Goal: Navigation & Orientation: Find specific page/section

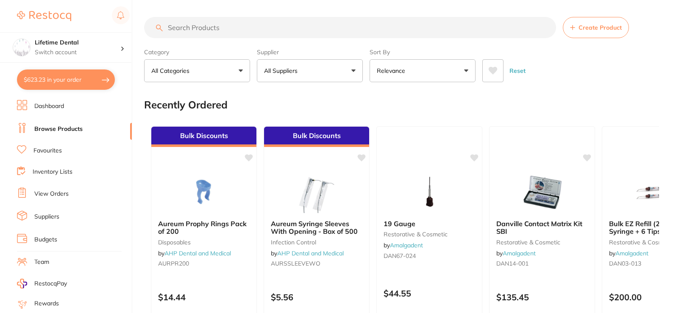
click at [333, 75] on button "All Suppliers" at bounding box center [310, 70] width 106 height 23
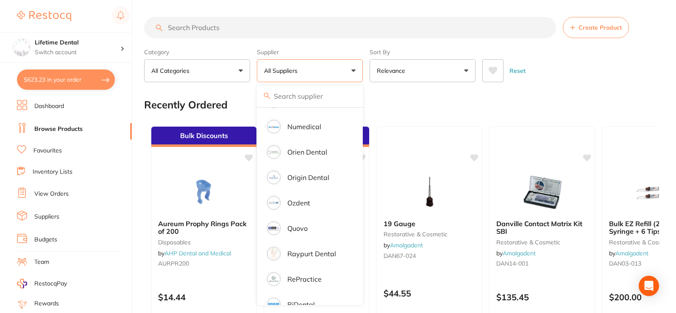
scroll to position [823, 0]
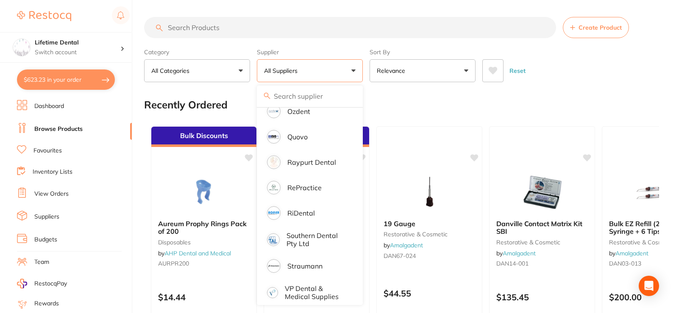
click at [316, 75] on button "All Suppliers" at bounding box center [310, 70] width 106 height 23
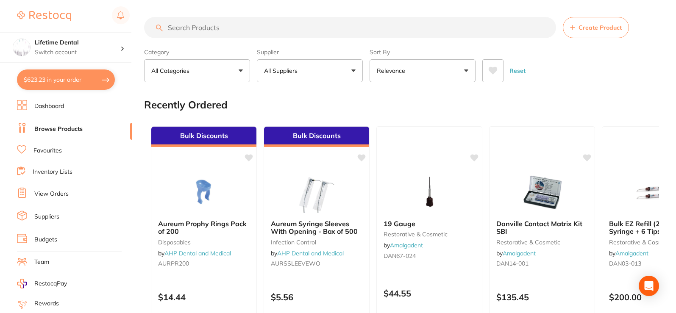
click at [235, 25] on input "search" at bounding box center [350, 27] width 412 height 21
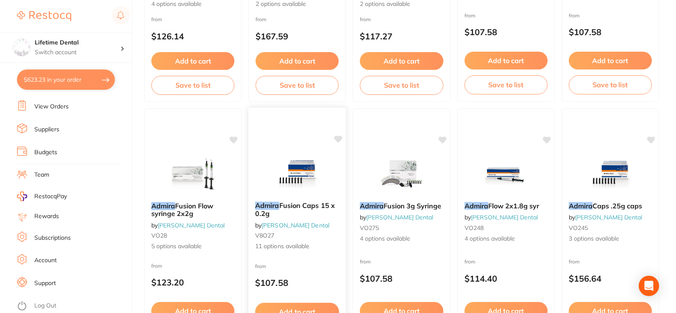
scroll to position [254, 0]
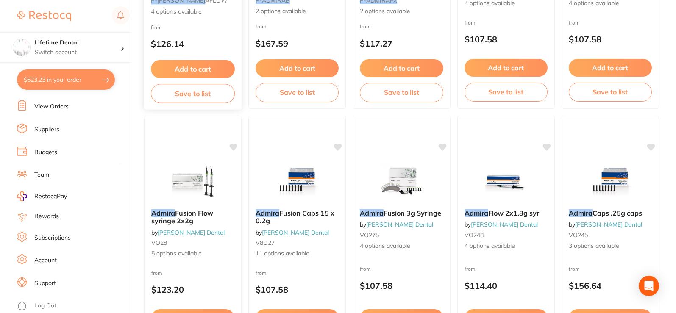
type input "admira"
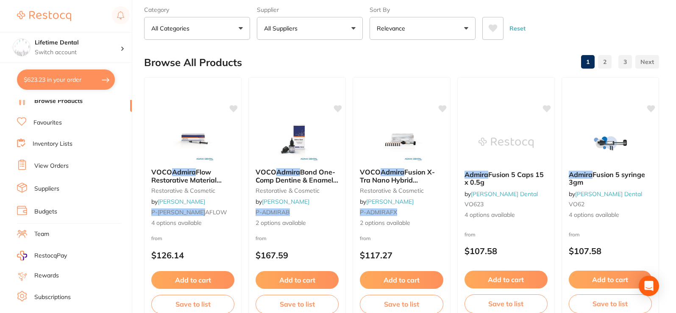
scroll to position [27, 0]
click at [50, 140] on li "Inventory Lists" at bounding box center [74, 144] width 115 height 11
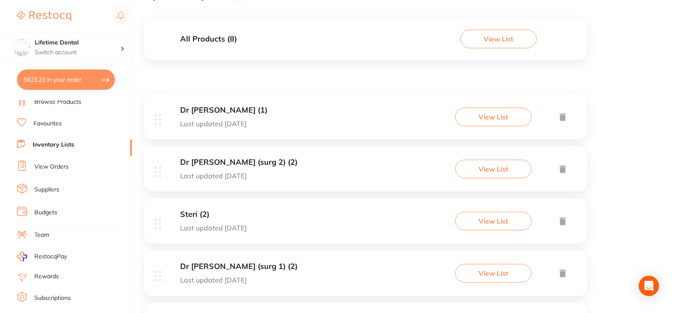
scroll to position [85, 0]
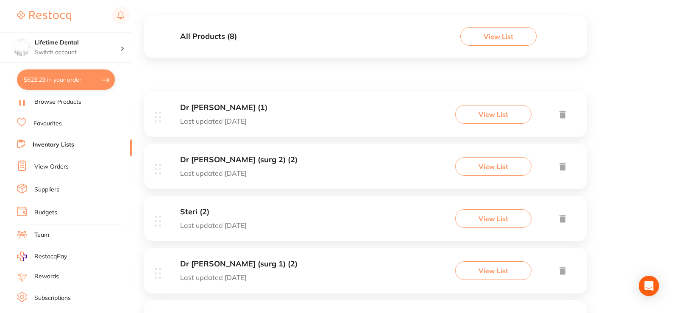
click at [467, 116] on button "View List" at bounding box center [493, 114] width 76 height 19
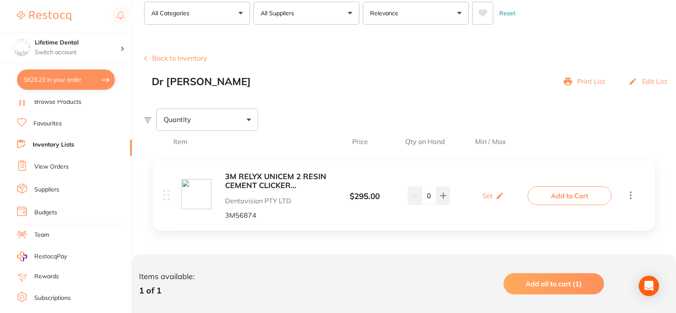
scroll to position [58, 0]
click at [167, 56] on button "Back to Inventory" at bounding box center [175, 57] width 63 height 8
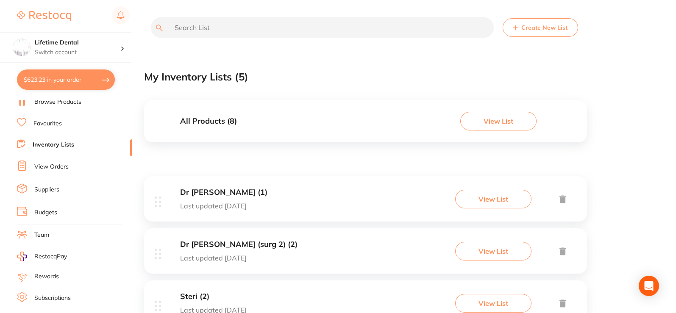
click at [656, 73] on div "Create New List My Inventory Lists ( 5 ) All Products ( 8 ) View List Dr [PERSO…" at bounding box center [410, 227] width 532 height 454
click at [45, 192] on link "Suppliers" at bounding box center [46, 190] width 25 height 8
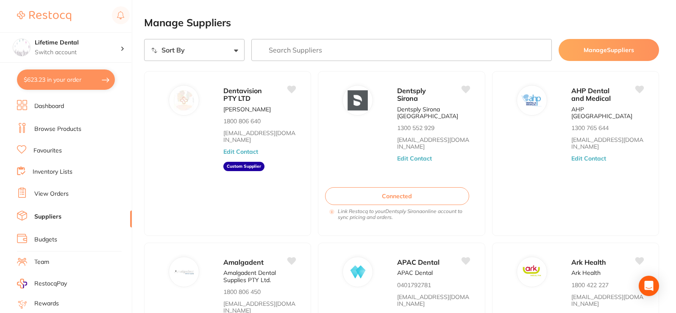
click at [60, 108] on link "Dashboard" at bounding box center [49, 106] width 30 height 8
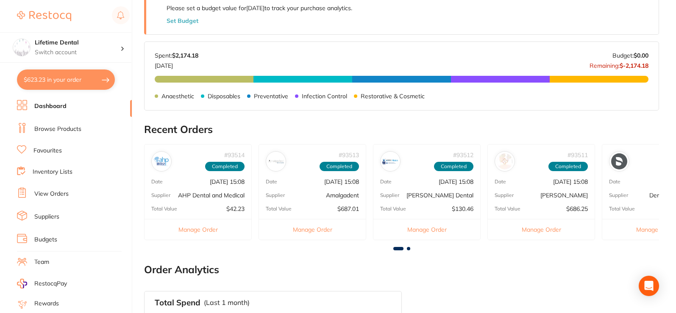
scroll to position [297, 0]
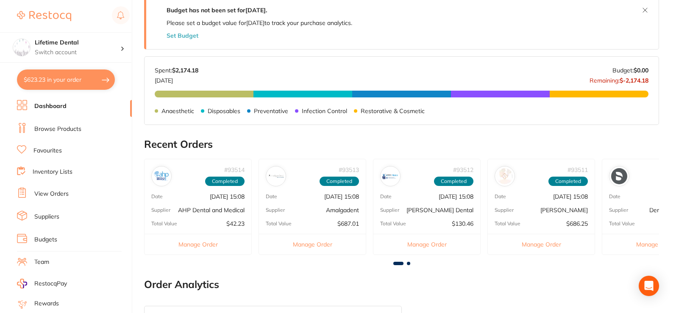
click at [57, 130] on link "Browse Products" at bounding box center [57, 129] width 47 height 8
